Goal: Transaction & Acquisition: Purchase product/service

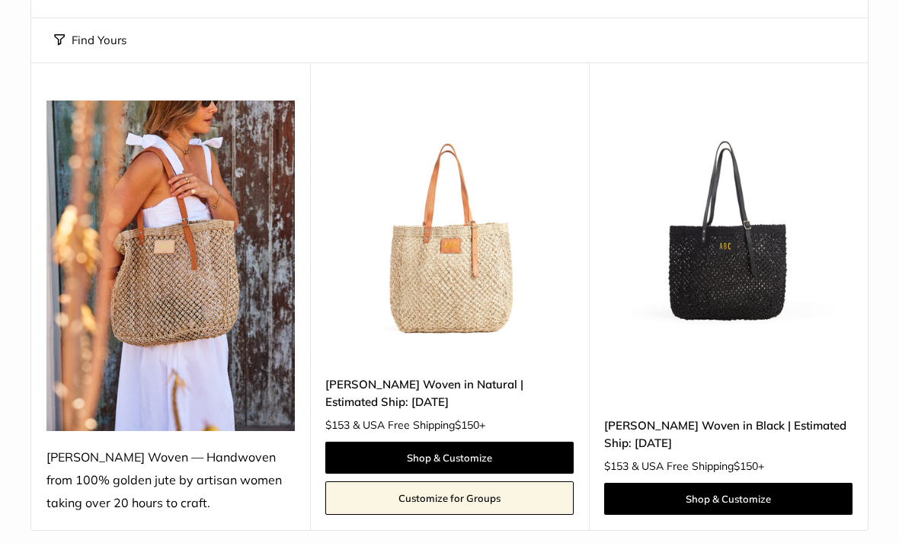
scroll to position [256, 0]
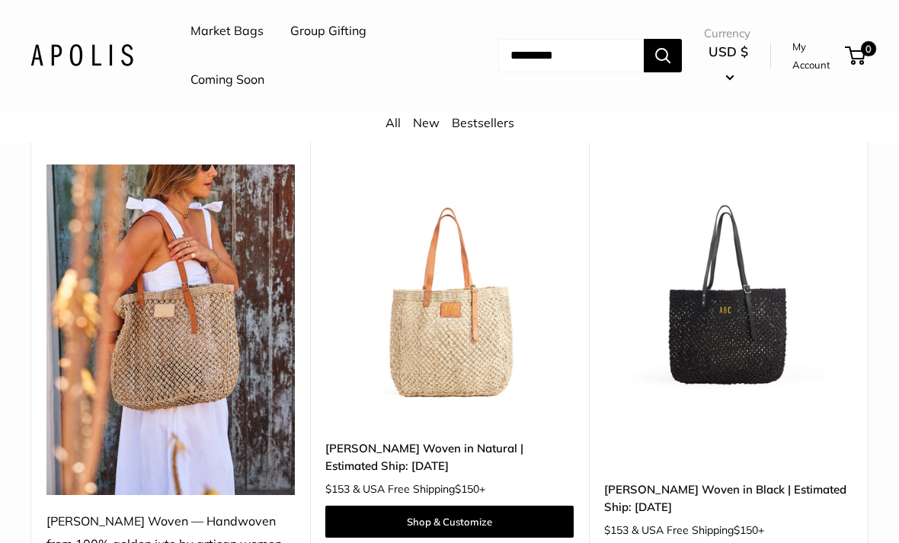
scroll to position [190, 0]
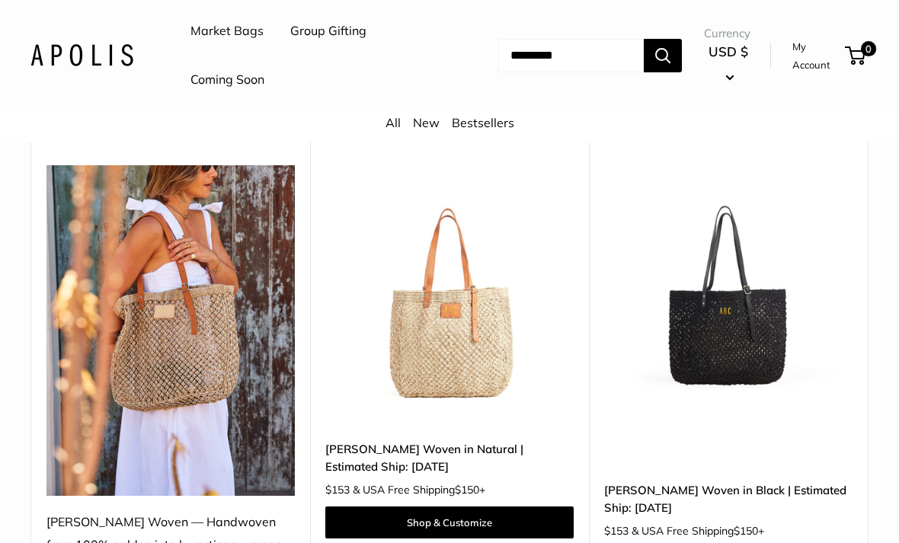
click at [420, 322] on img at bounding box center [449, 290] width 248 height 248
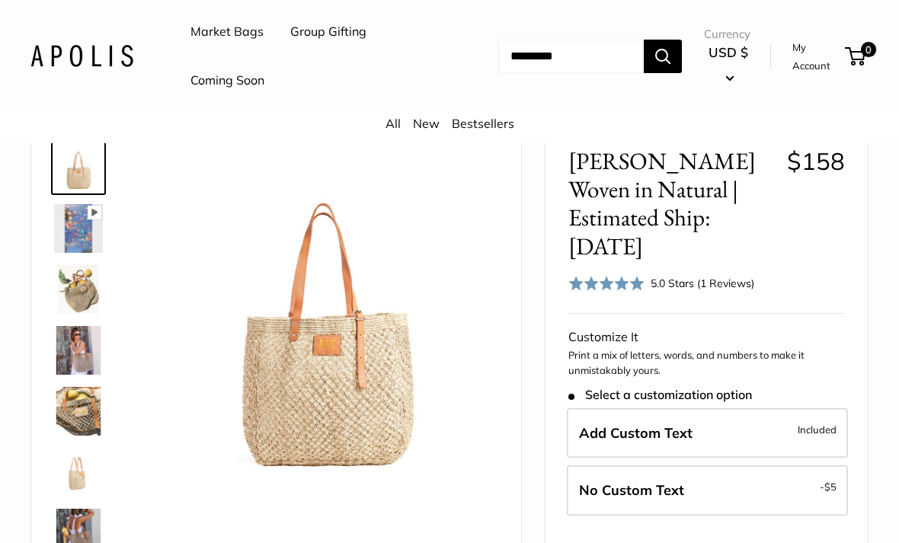
scroll to position [92, 0]
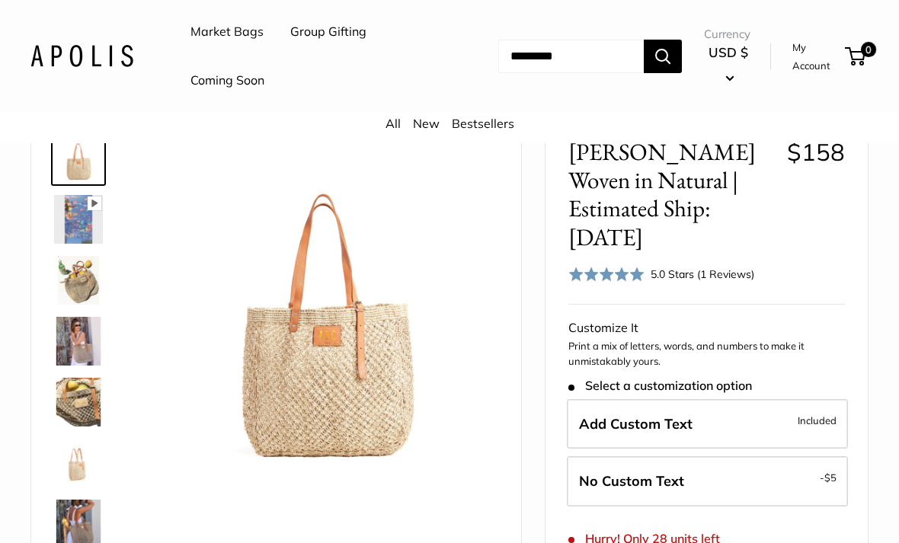
click at [78, 220] on img at bounding box center [78, 219] width 49 height 49
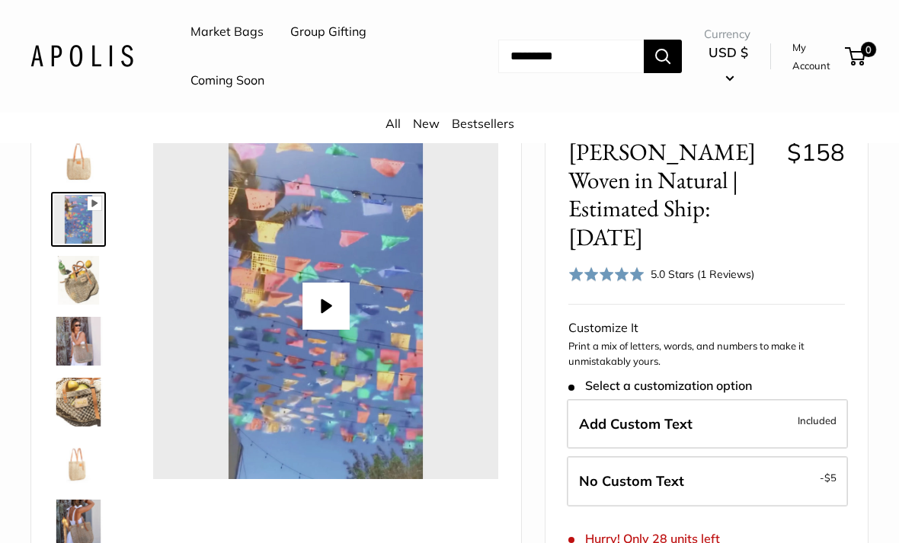
click at [80, 281] on img at bounding box center [78, 280] width 49 height 49
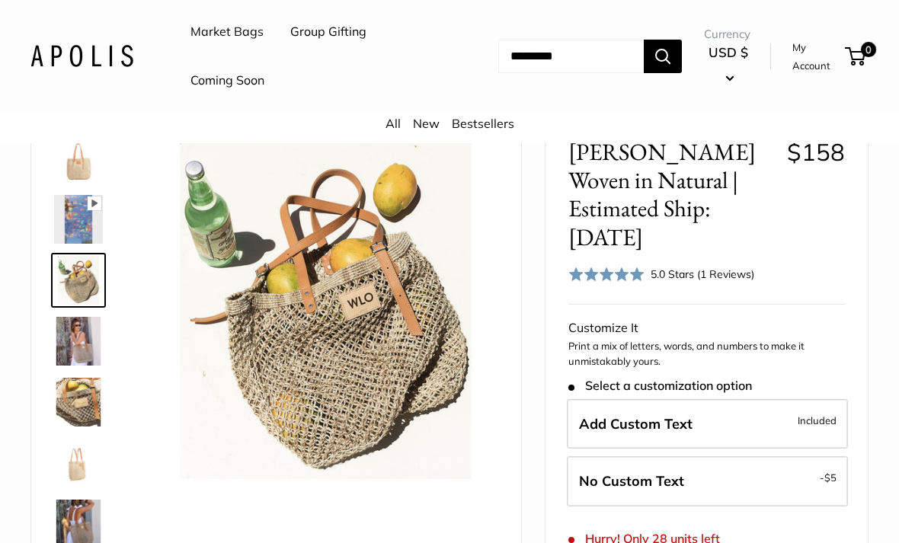
click at [78, 336] on img at bounding box center [78, 341] width 49 height 49
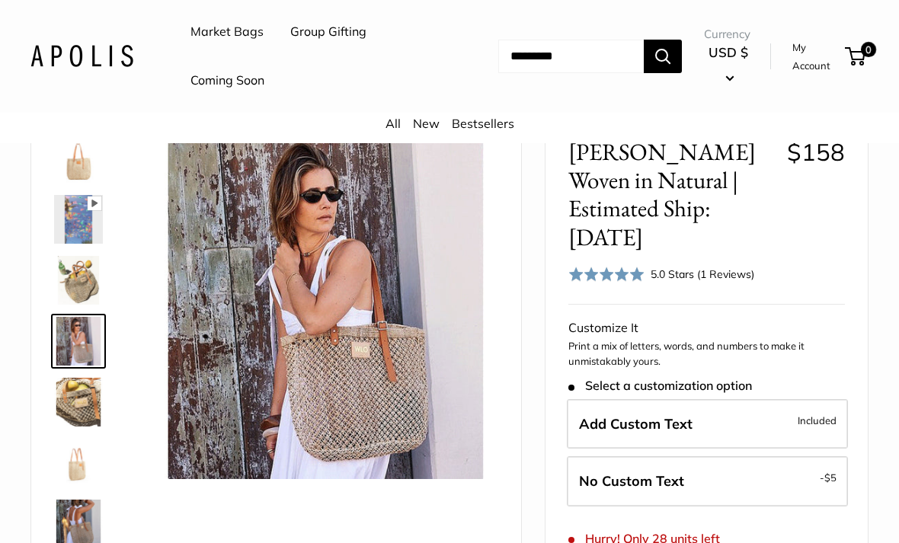
click at [84, 392] on img at bounding box center [78, 402] width 49 height 49
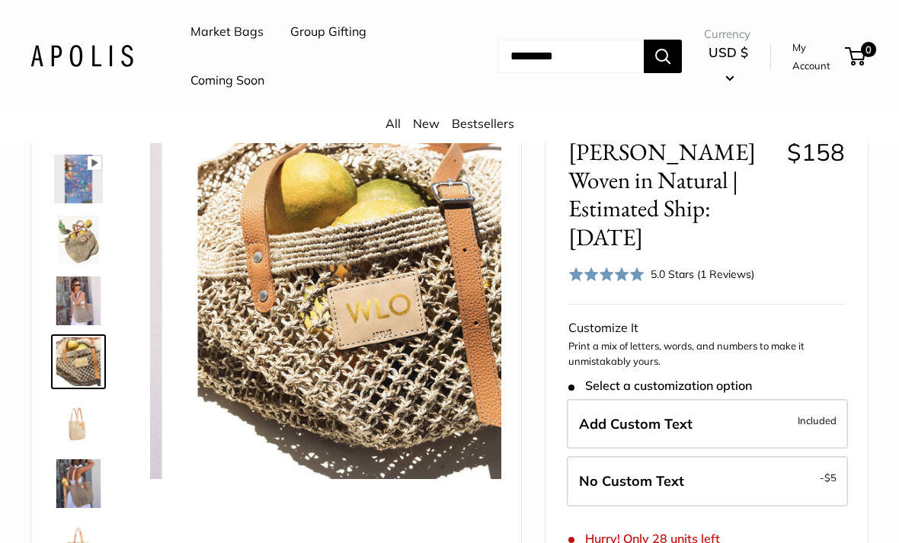
scroll to position [47, 0]
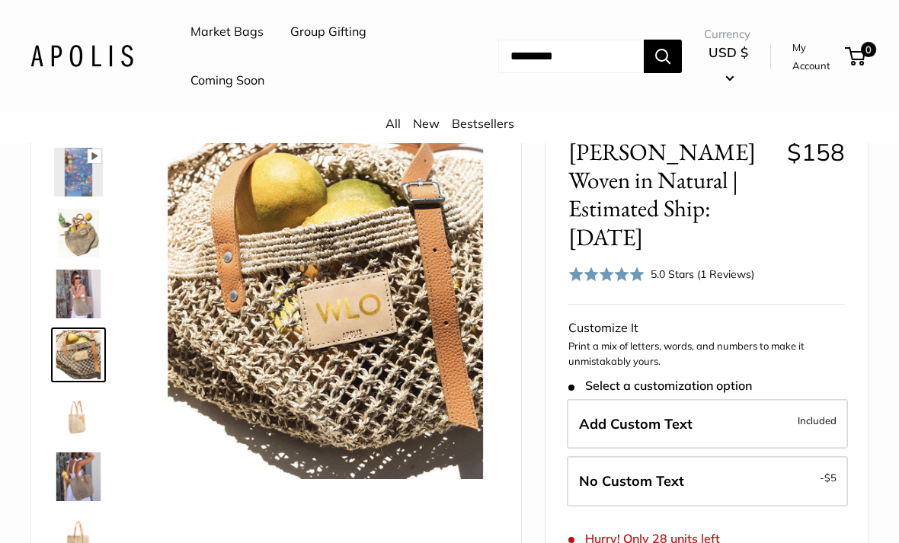
click at [83, 401] on img at bounding box center [78, 416] width 49 height 49
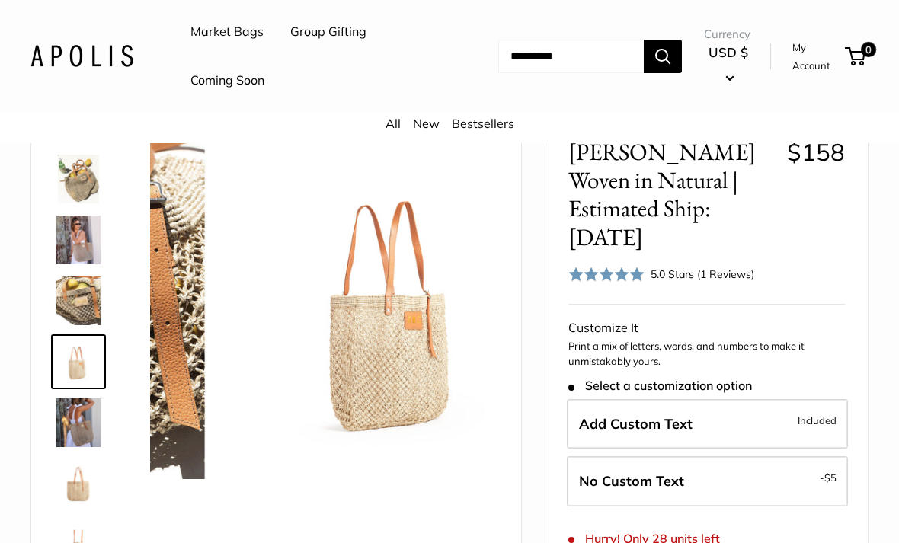
scroll to position [108, 0]
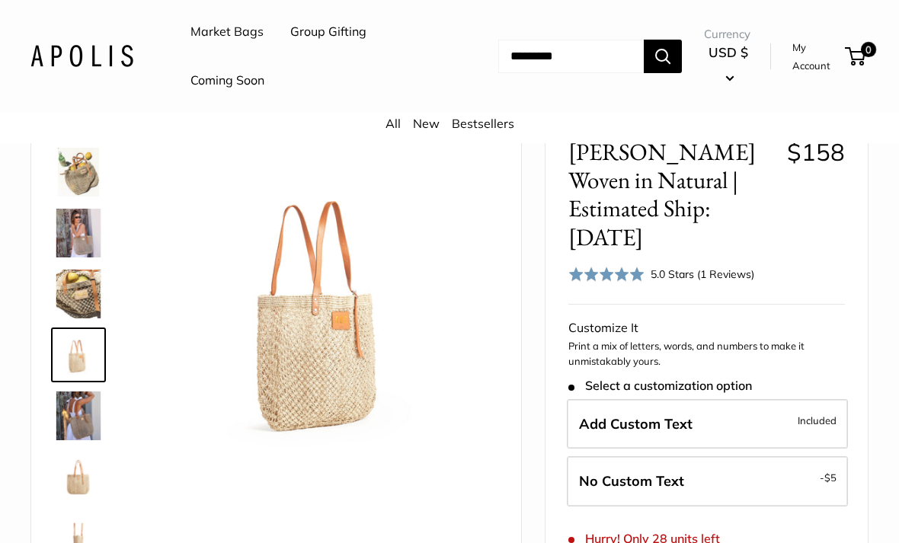
click at [85, 401] on img at bounding box center [78, 416] width 49 height 49
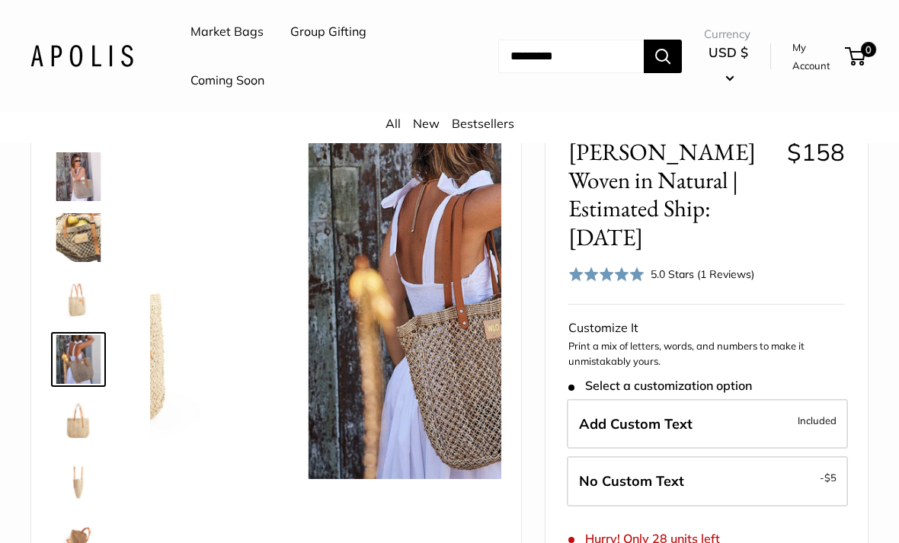
scroll to position [169, 0]
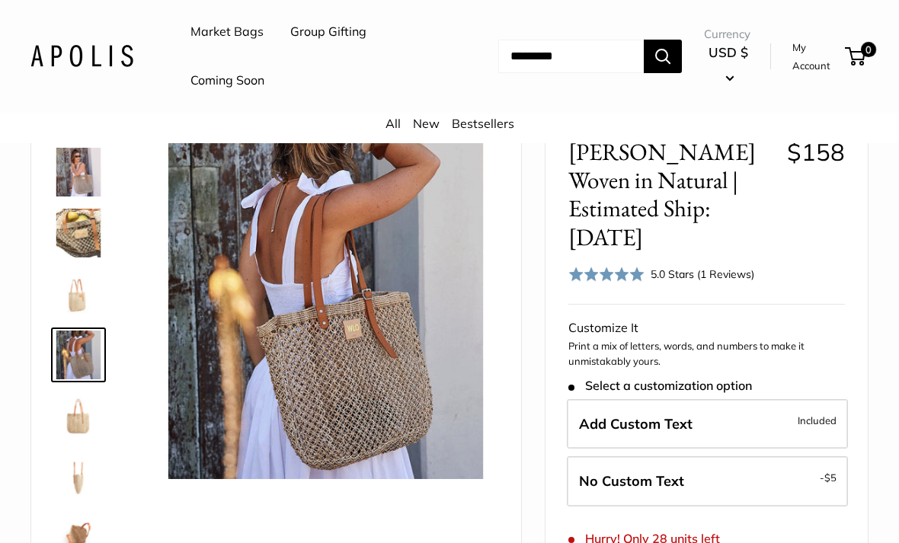
click at [81, 408] on img at bounding box center [78, 416] width 49 height 49
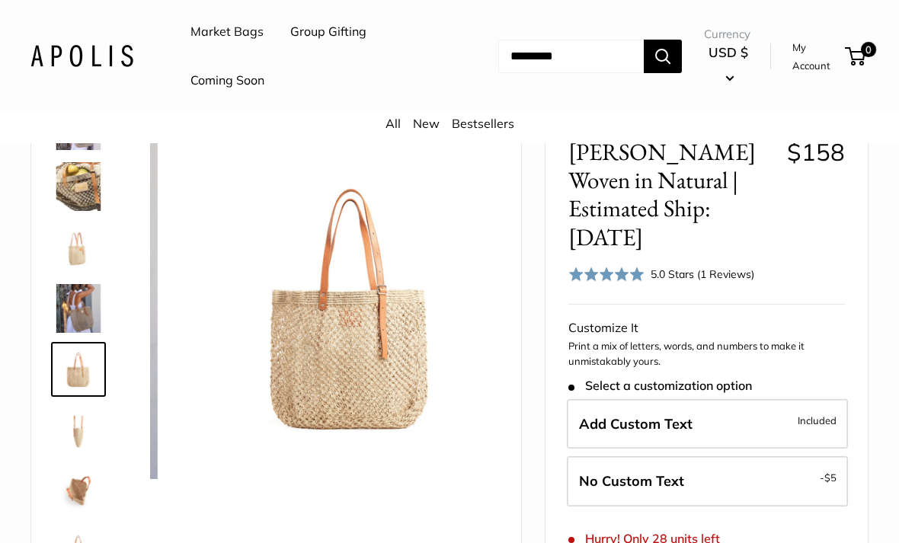
scroll to position [219, 0]
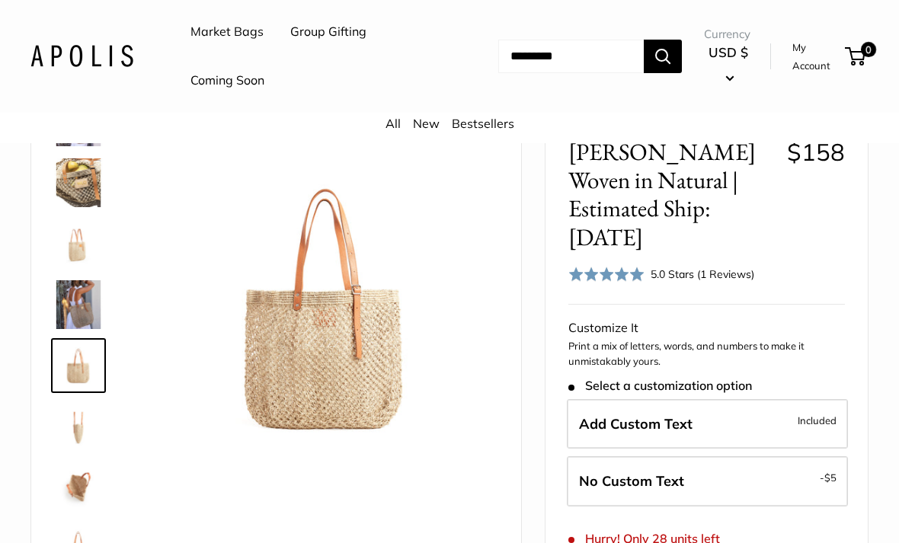
click at [78, 416] on img at bounding box center [78, 426] width 49 height 49
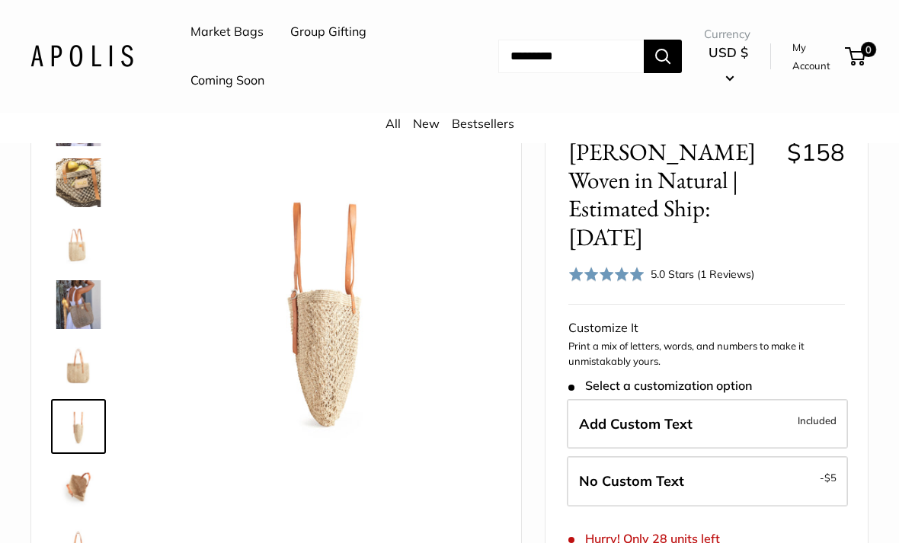
click at [73, 466] on img at bounding box center [78, 487] width 49 height 49
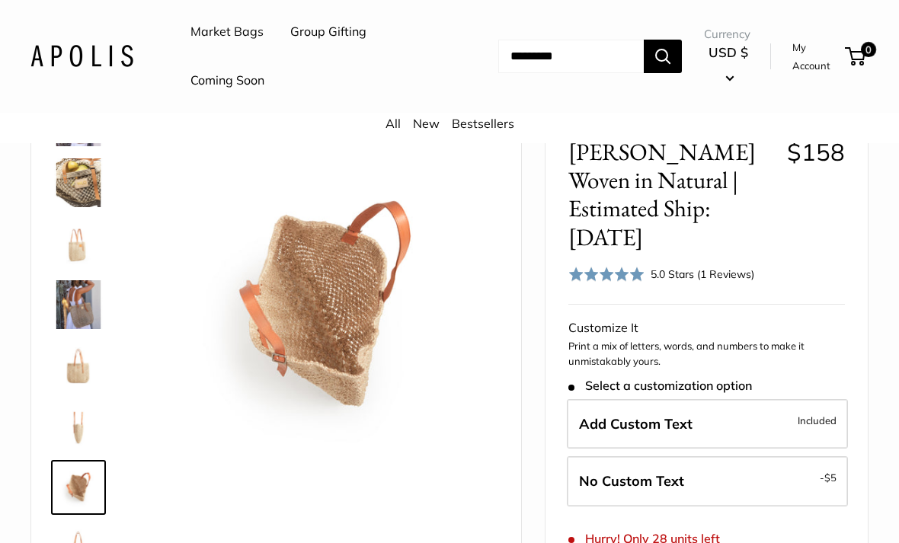
click at [86, 543] on img at bounding box center [78, 548] width 49 height 49
